Goal: Task Accomplishment & Management: Manage account settings

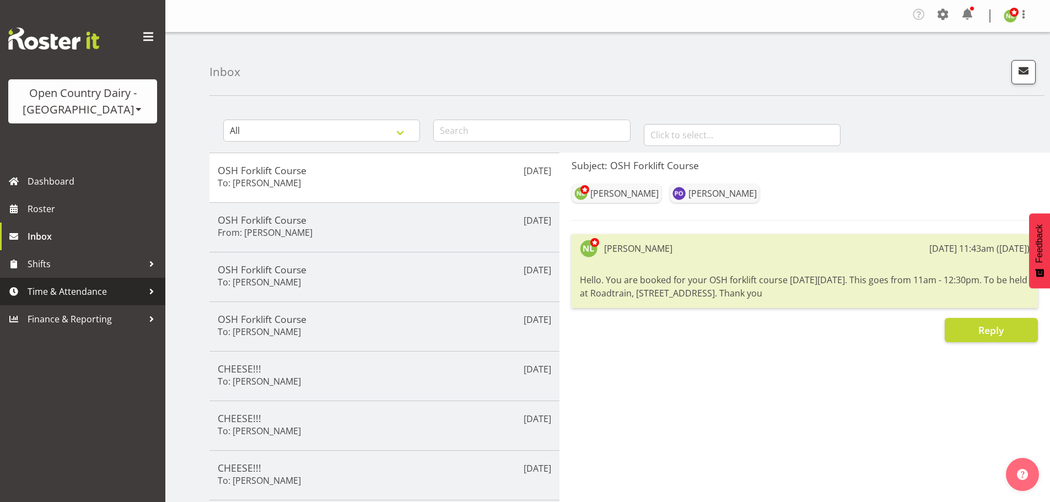
drag, startPoint x: 60, startPoint y: 289, endPoint x: 80, endPoint y: 305, distance: 25.1
click at [60, 289] on span "Time & Attendance" at bounding box center [86, 291] width 116 height 17
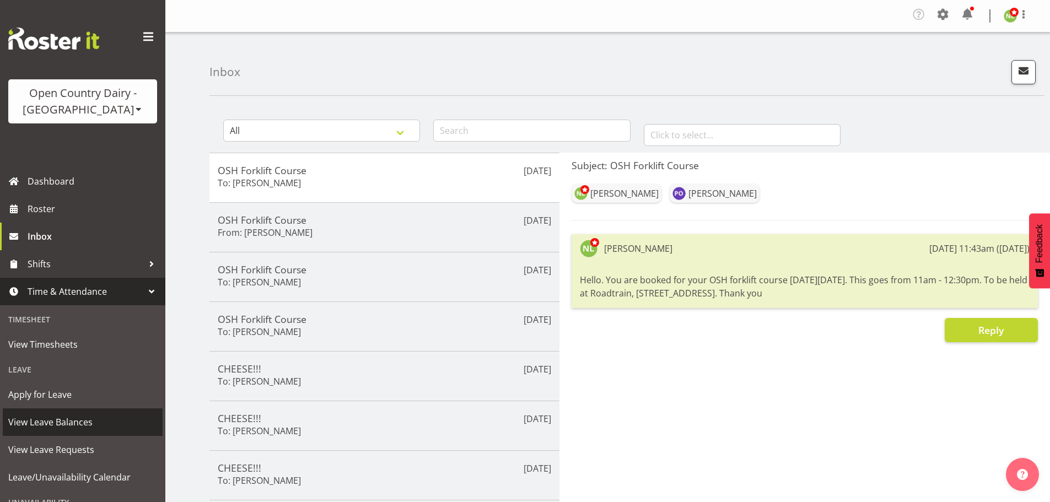
click at [63, 416] on span "View Leave Balances" at bounding box center [82, 422] width 149 height 17
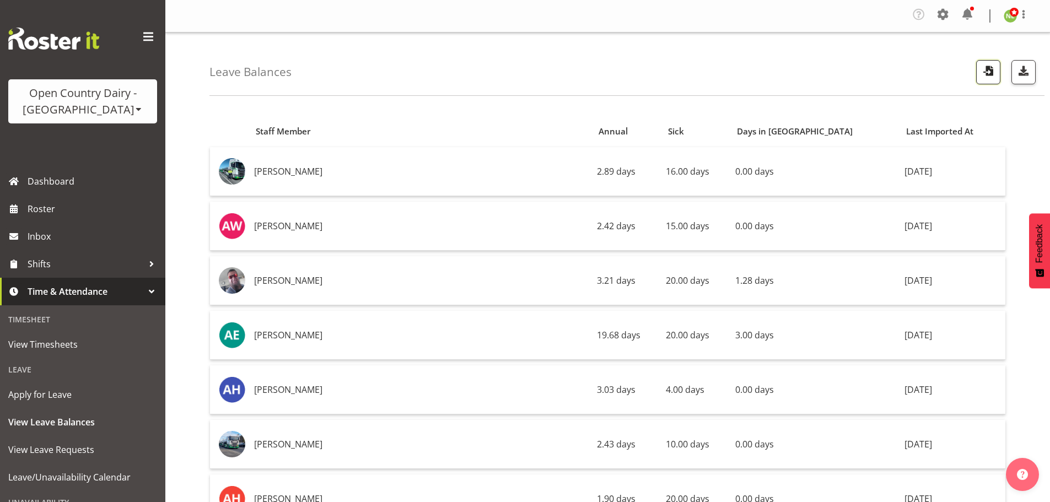
click at [986, 69] on span "button" at bounding box center [988, 70] width 14 height 14
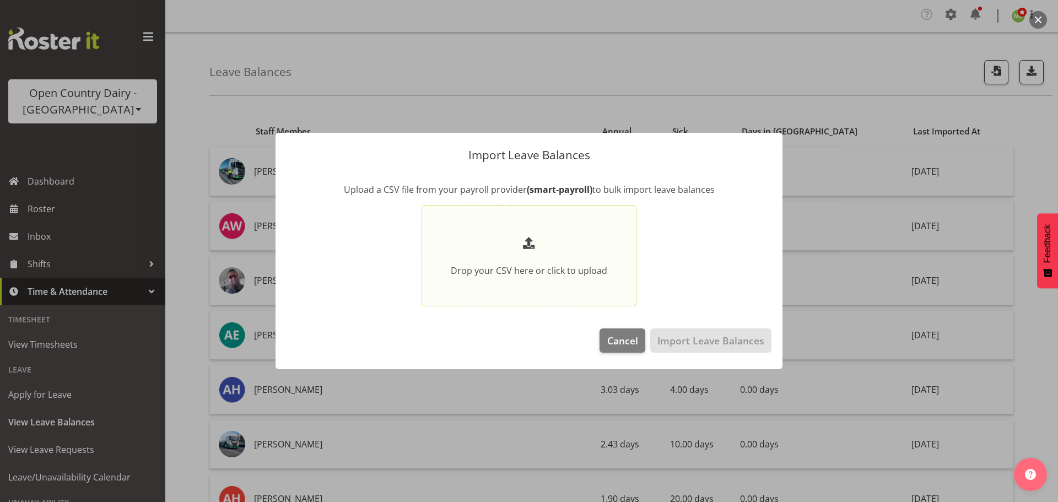
click at [517, 247] on p at bounding box center [529, 244] width 157 height 21
click at [517, 247] on input "Drop your CSV here or click to upload" at bounding box center [529, 255] width 215 height 101
type input "C:\fakepath\SI LeaveBalances pe31082025.csv"
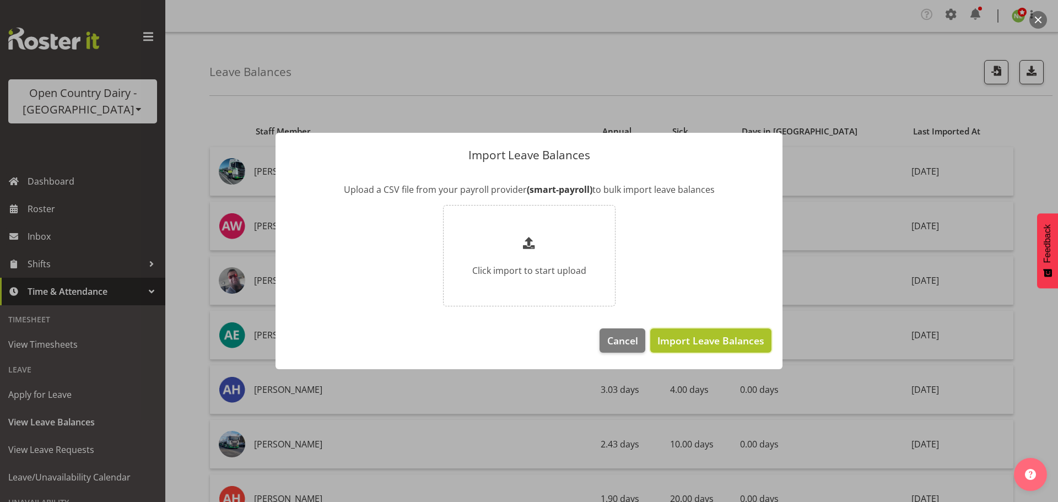
click at [728, 345] on span "Import Leave Balances" at bounding box center [711, 341] width 107 height 14
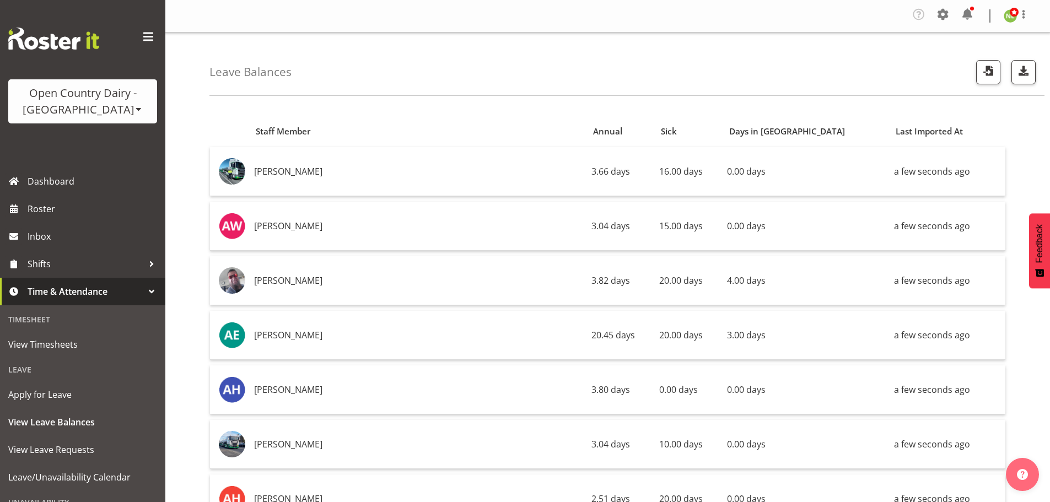
click at [88, 105] on div "Open Country Dairy - [GEOGRAPHIC_DATA]" at bounding box center [82, 101] width 127 height 33
click at [110, 138] on link "Open Country Dairy - [GEOGRAPHIC_DATA]" at bounding box center [114, 140] width 213 height 20
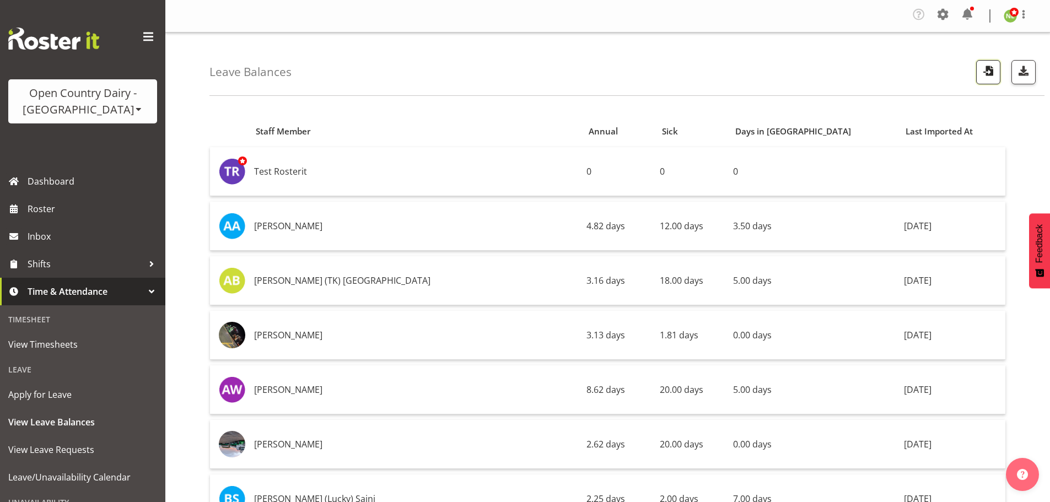
click at [985, 74] on span "button" at bounding box center [988, 70] width 14 height 14
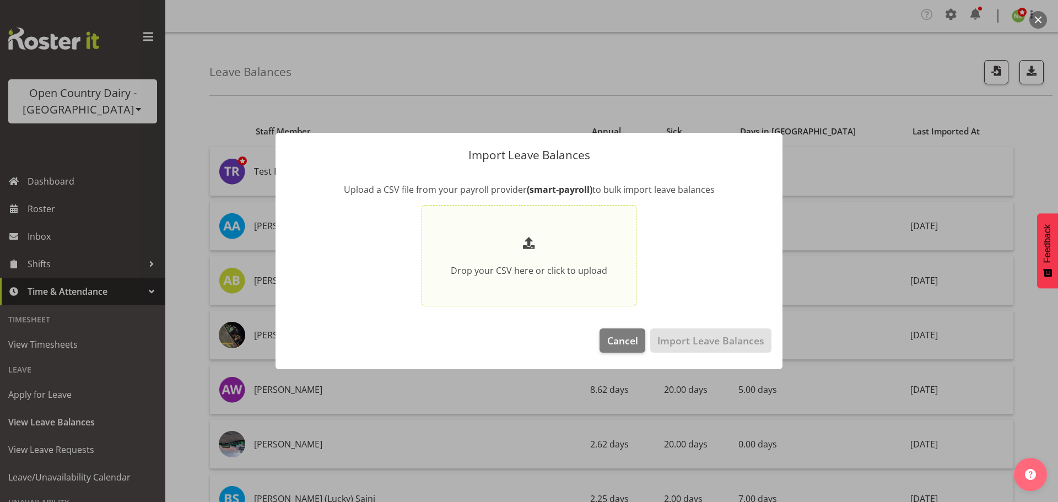
click at [523, 258] on div "Drop your CSV here or click to upload" at bounding box center [529, 255] width 157 height 43
click at [523, 258] on input "Drop your CSV here or click to upload" at bounding box center [529, 255] width 215 height 101
type input "C:\fakepath\NI Ltd LeaveBalances pe31082025.csv"
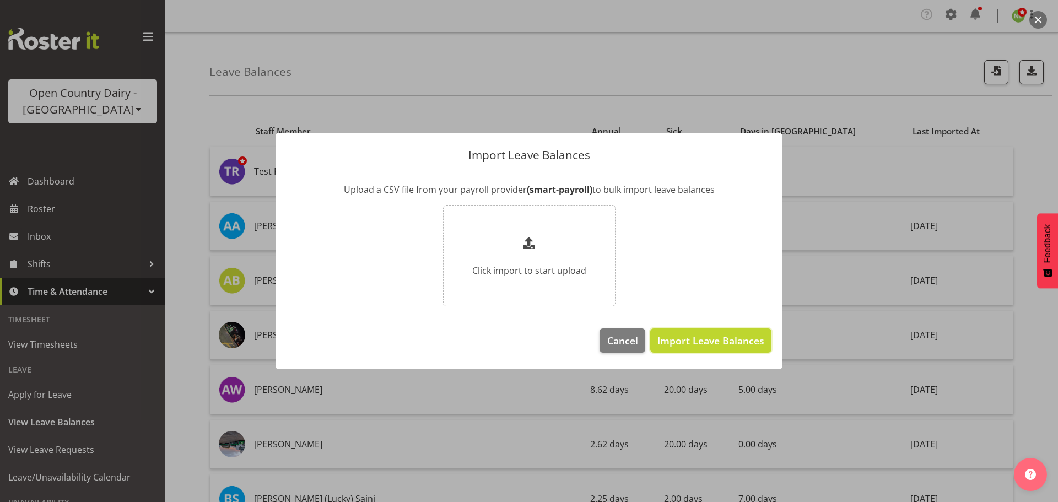
click at [744, 340] on span "Import Leave Balances" at bounding box center [711, 341] width 107 height 14
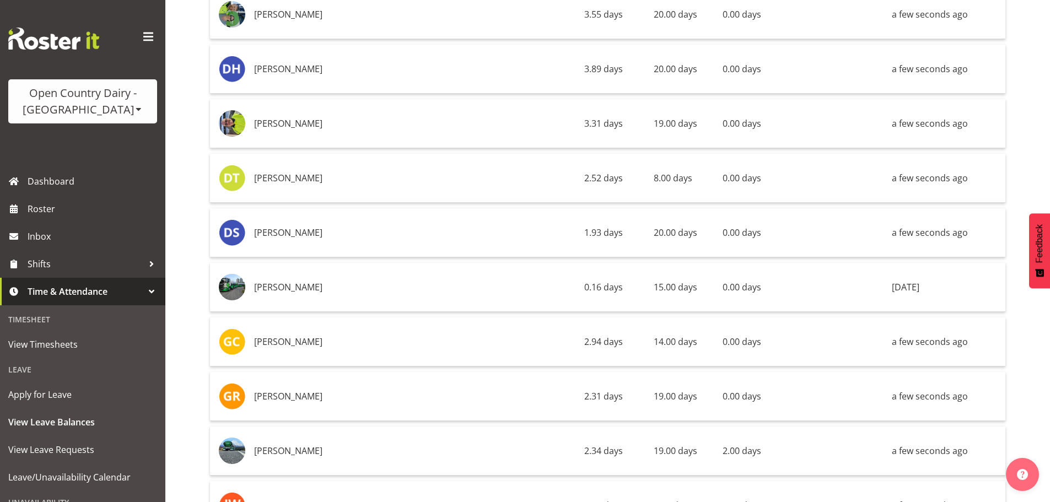
scroll to position [628, 0]
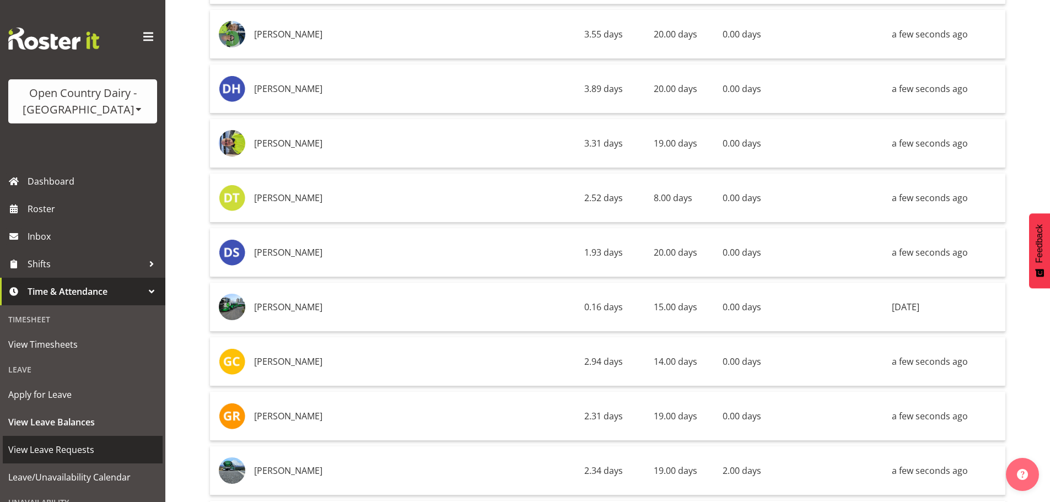
click at [67, 447] on span "View Leave Requests" at bounding box center [82, 450] width 149 height 17
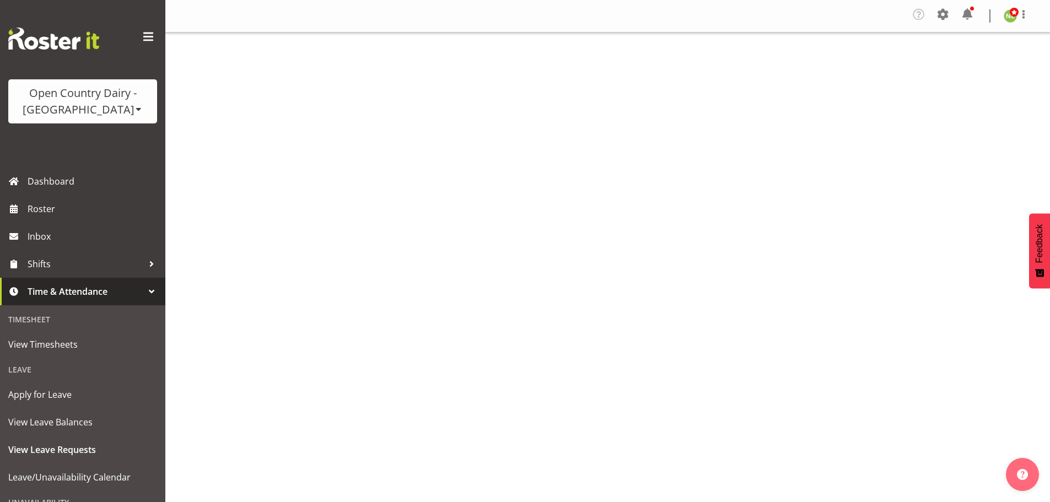
click at [135, 106] on span at bounding box center [139, 109] width 9 height 9
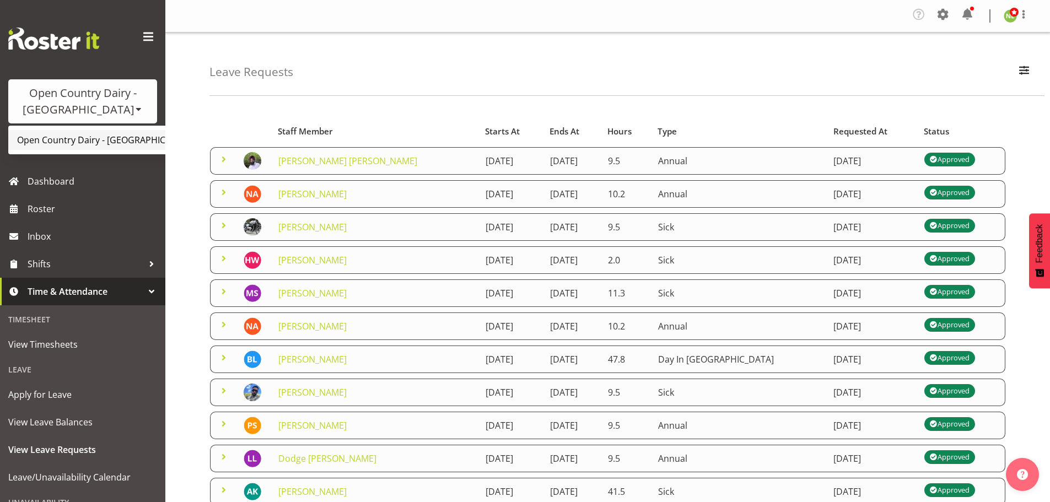
click at [96, 141] on link "Open Country Dairy - [GEOGRAPHIC_DATA]" at bounding box center [114, 140] width 213 height 20
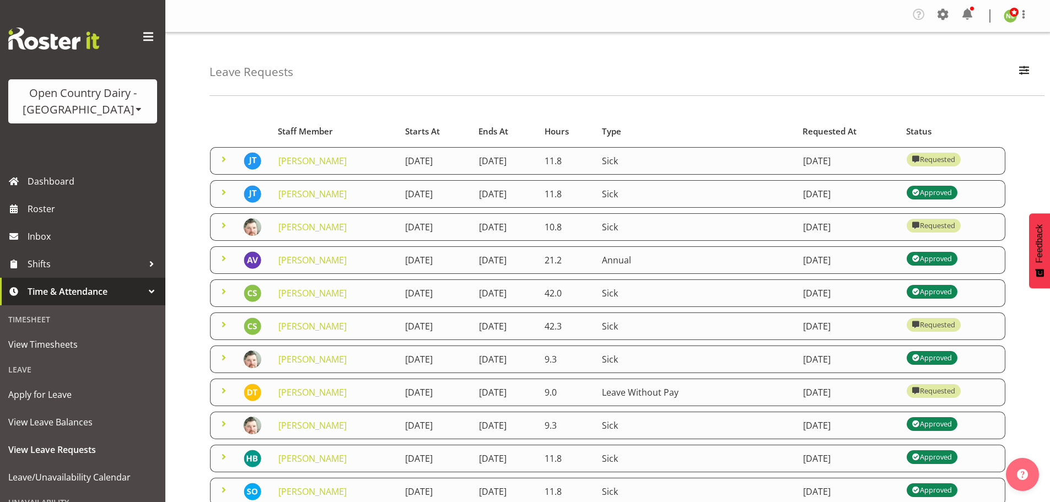
click at [225, 191] on span at bounding box center [223, 192] width 13 height 13
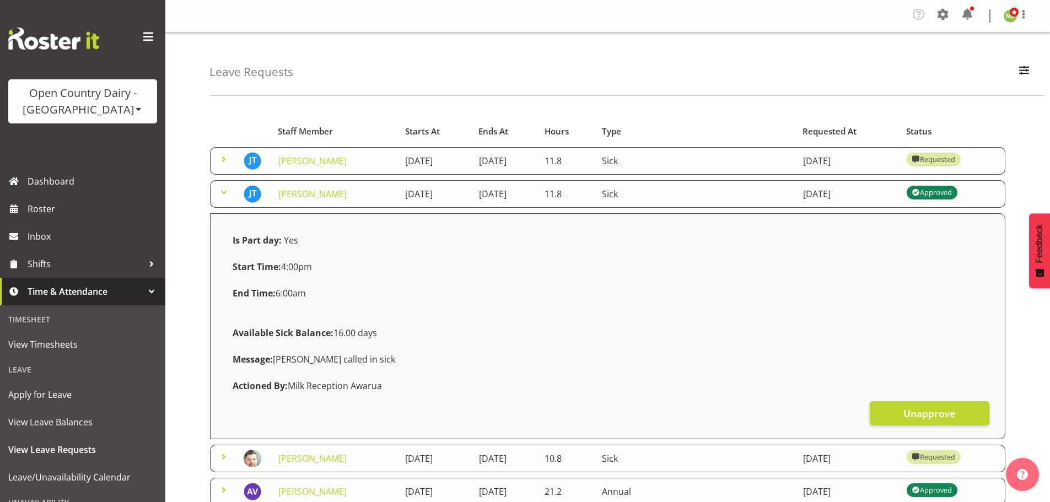
click at [225, 191] on span at bounding box center [223, 192] width 13 height 13
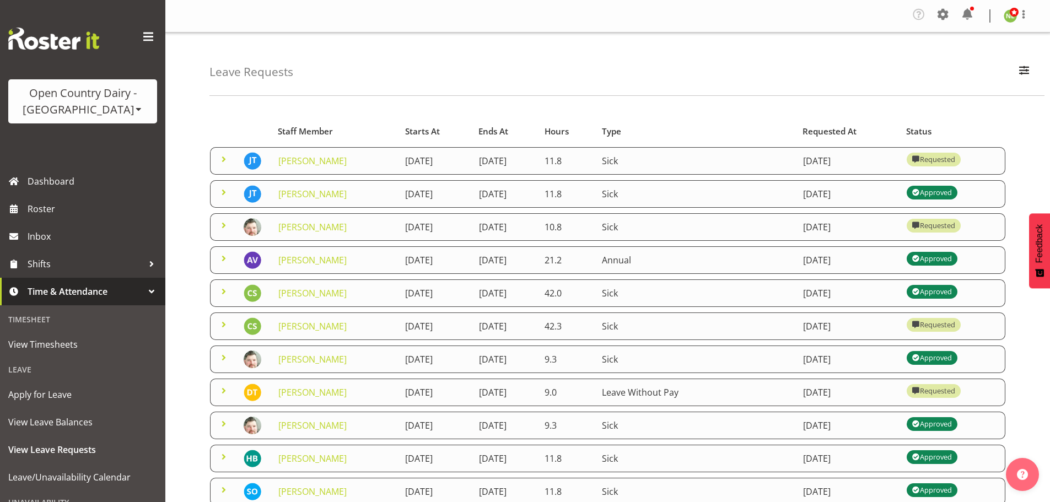
click at [217, 158] on span at bounding box center [223, 159] width 13 height 13
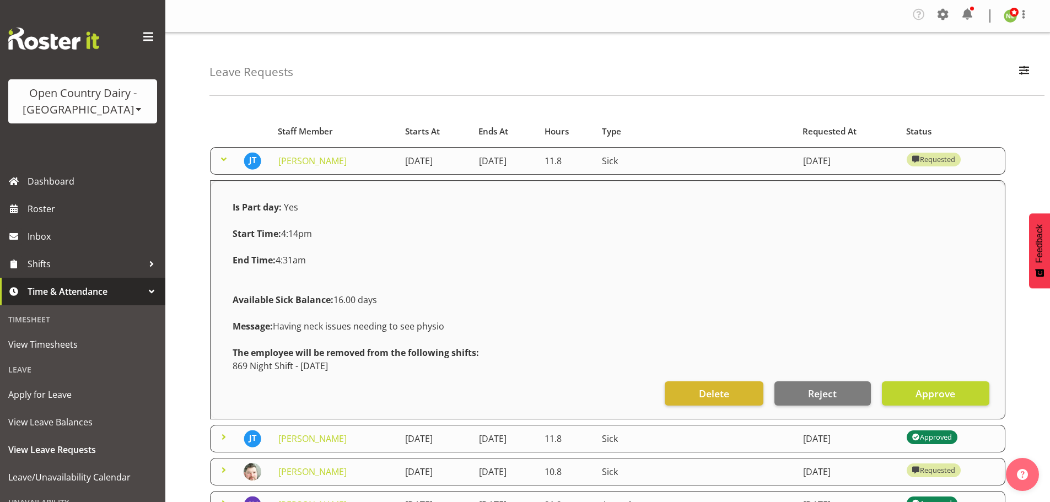
click at [218, 157] on span at bounding box center [223, 159] width 13 height 13
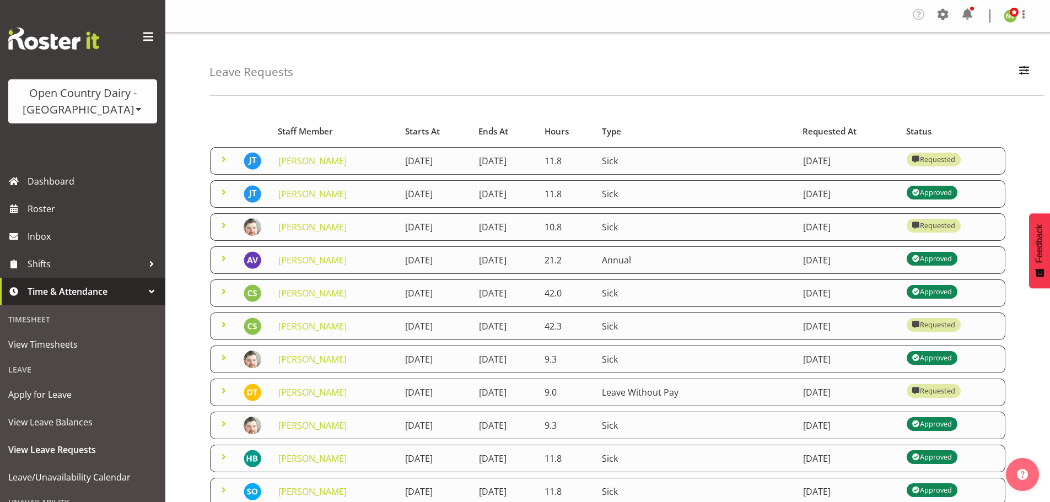
click at [222, 222] on span at bounding box center [223, 225] width 13 height 13
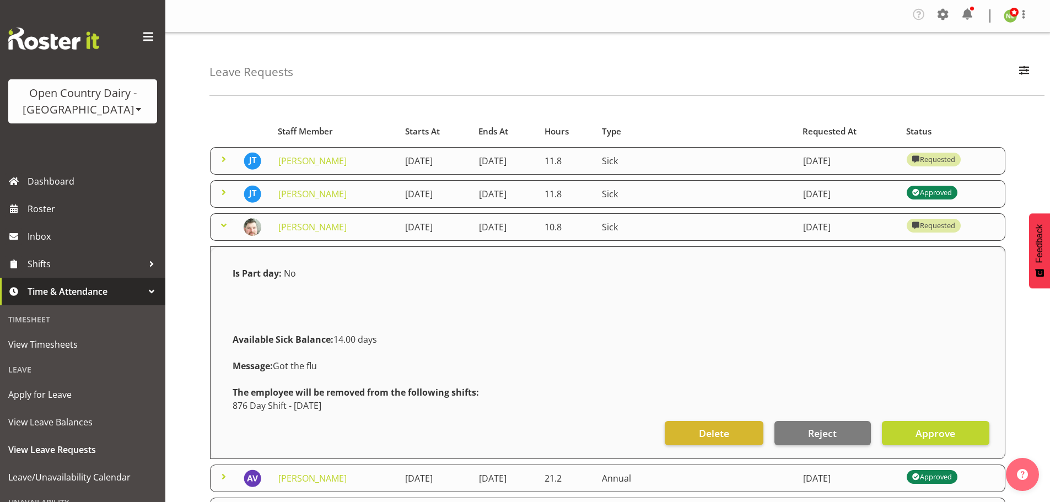
click at [221, 222] on span at bounding box center [223, 225] width 13 height 13
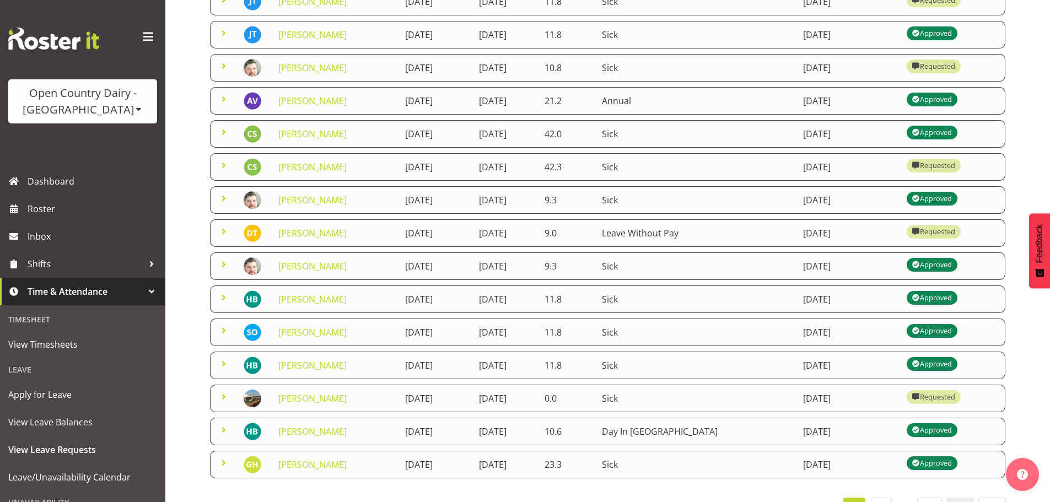
scroll to position [165, 0]
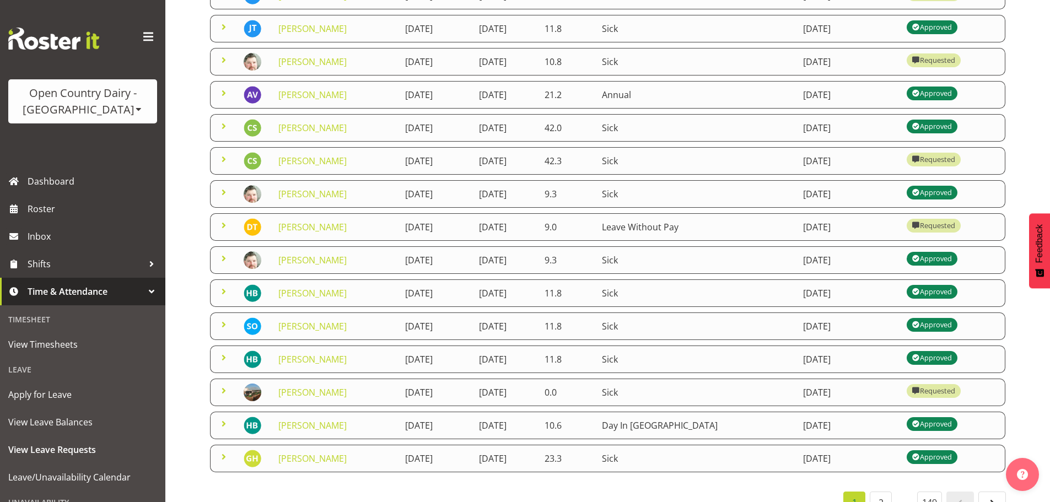
click at [225, 395] on span at bounding box center [223, 390] width 13 height 13
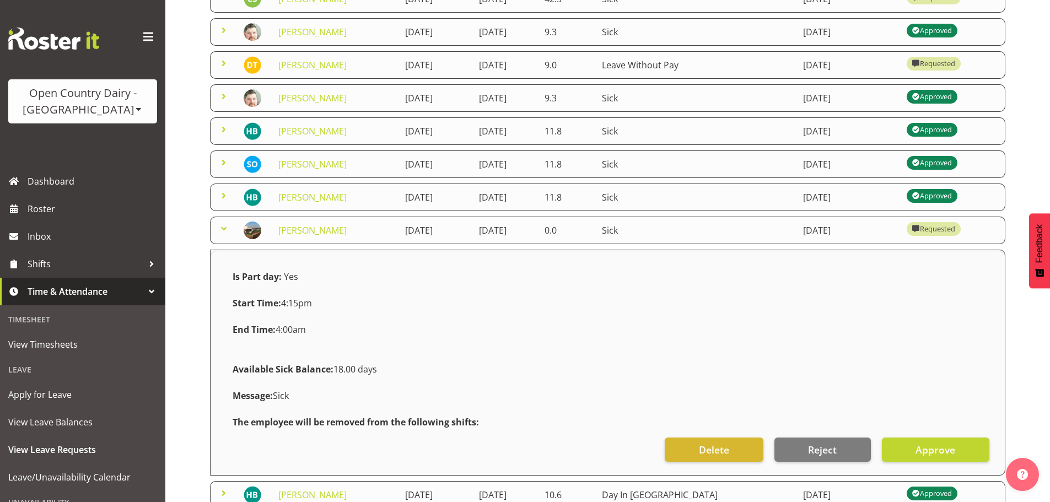
scroll to position [331, 0]
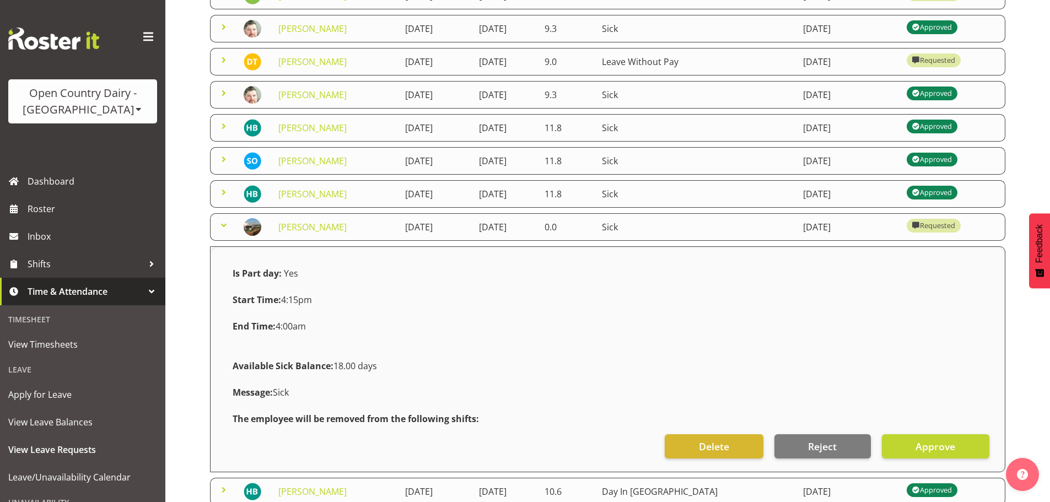
click at [222, 225] on span at bounding box center [223, 225] width 13 height 13
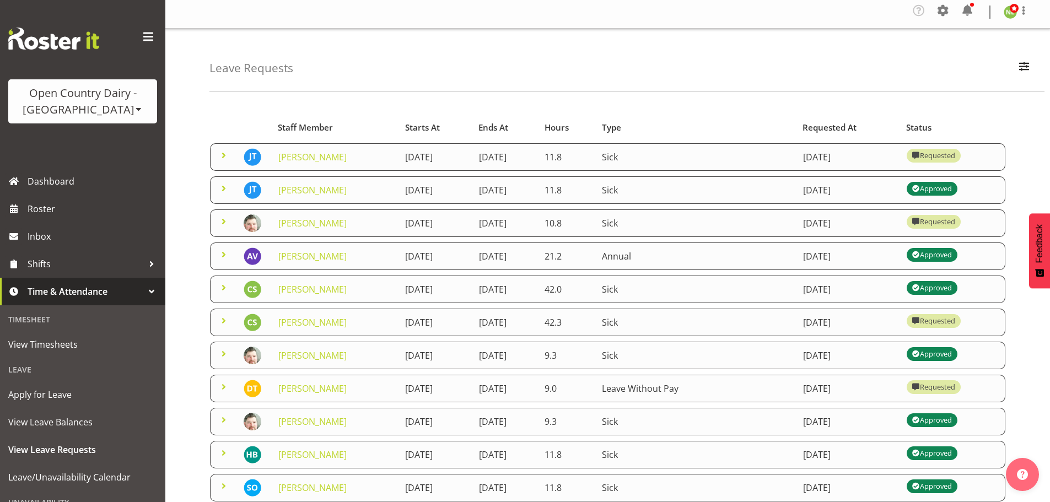
scroll to position [0, 0]
